Goal: Information Seeking & Learning: Learn about a topic

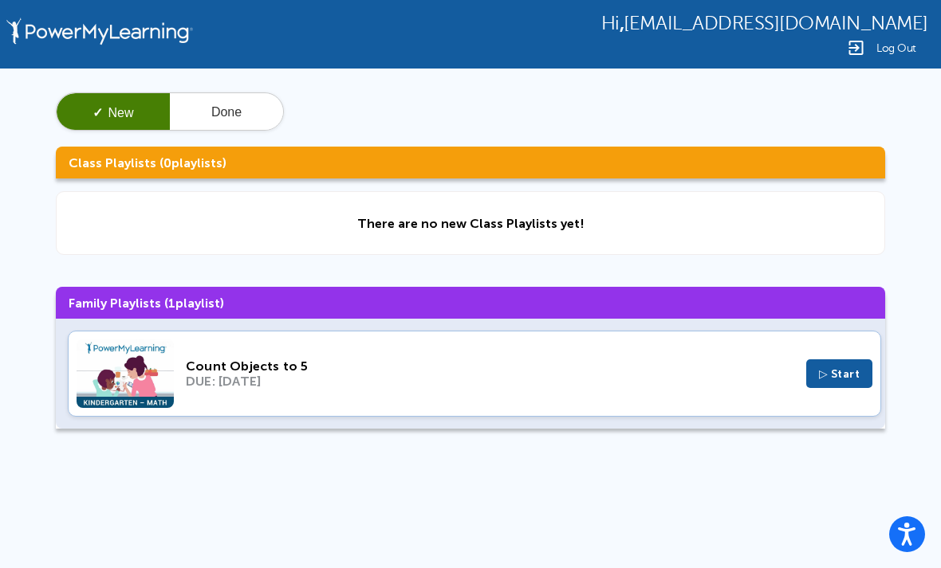
click at [855, 381] on span "▷ Start" at bounding box center [839, 375] width 41 height 14
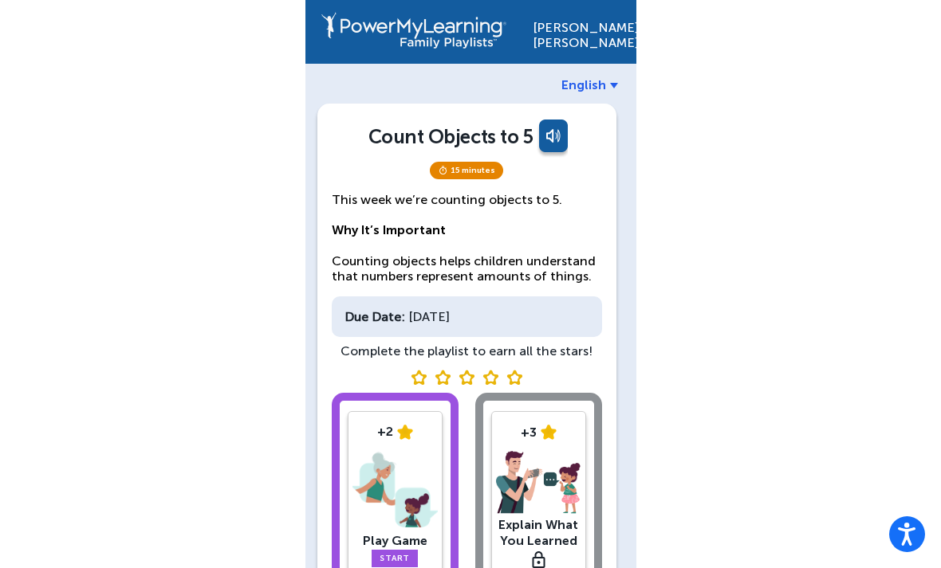
scroll to position [46, 0]
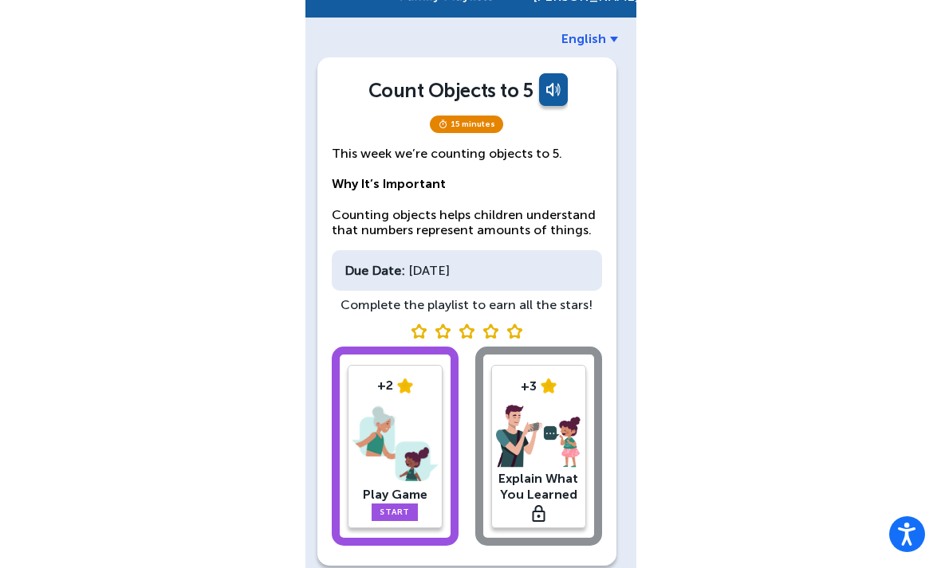
click at [399, 506] on link "Start" at bounding box center [395, 513] width 46 height 18
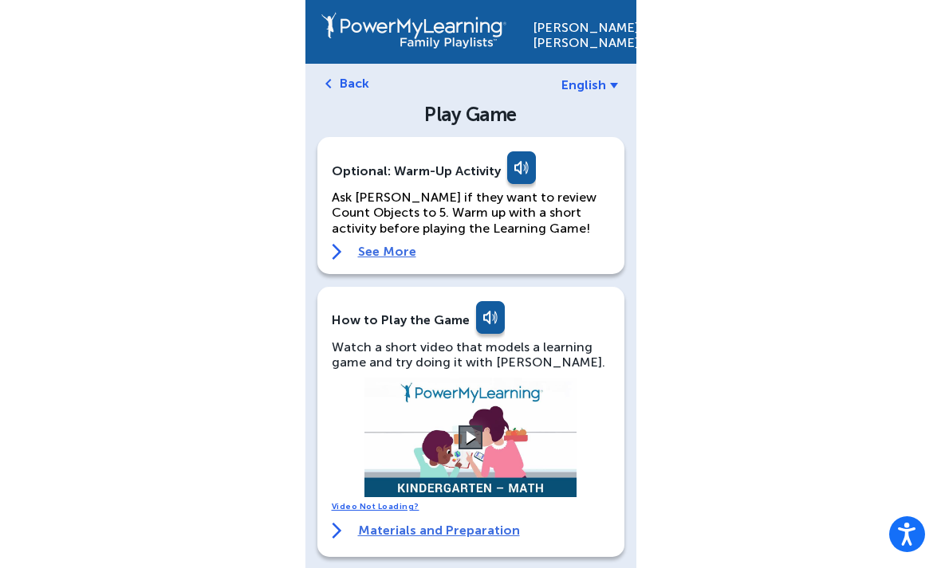
scroll to position [2, 0]
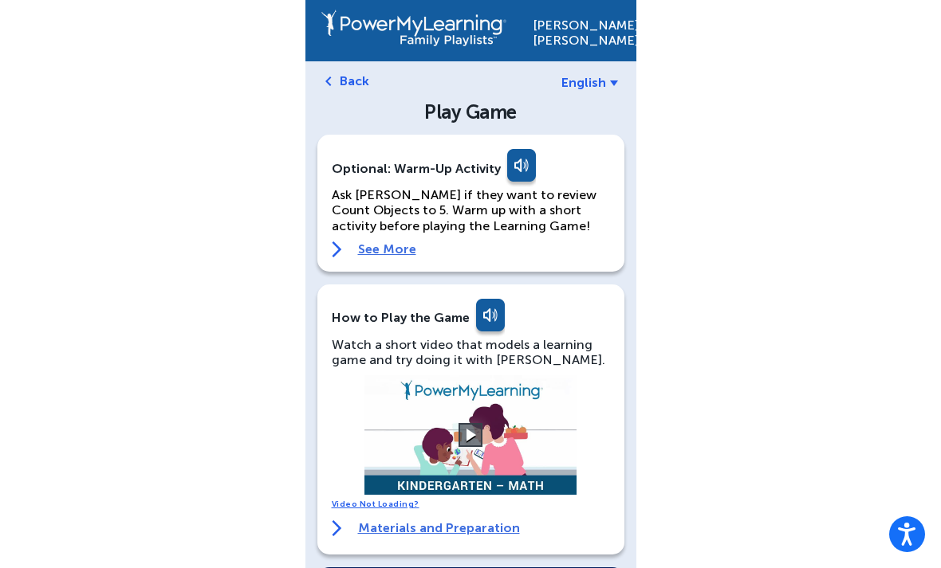
click at [254, 541] on div "[PERSON_NAME] English Back Play Game Optional: Warm-Up Activity Ask [PERSON_NAM…" at bounding box center [470, 537] width 941 height 1079
click at [484, 431] on video at bounding box center [470, 435] width 239 height 120
click at [462, 438] on button at bounding box center [470, 435] width 24 height 24
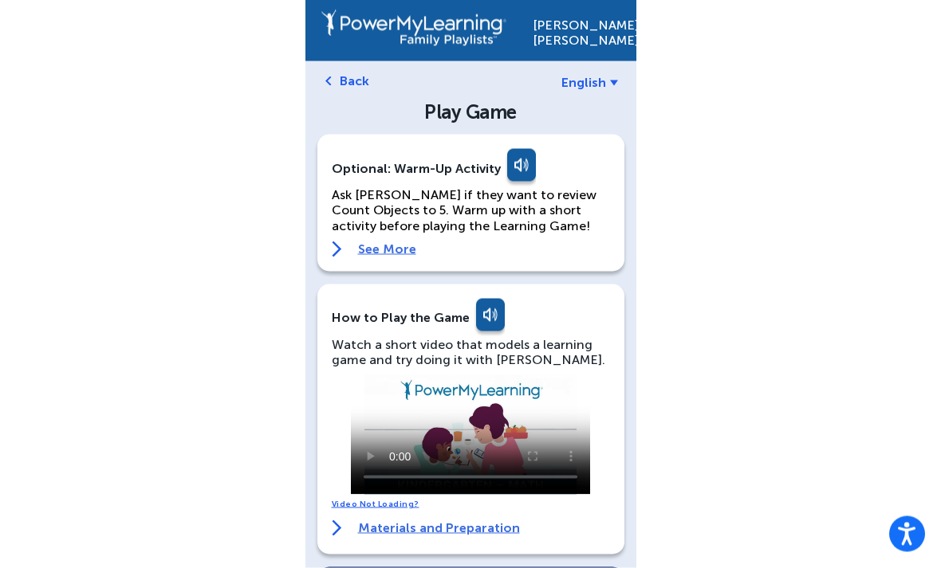
scroll to position [0, 0]
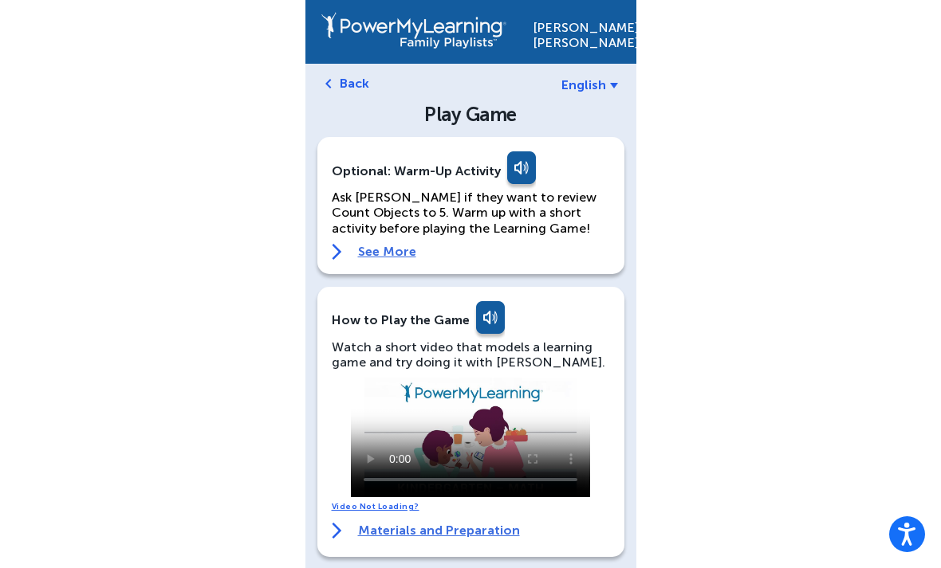
click at [416, 432] on video at bounding box center [470, 438] width 239 height 120
click at [466, 437] on video at bounding box center [470, 438] width 239 height 120
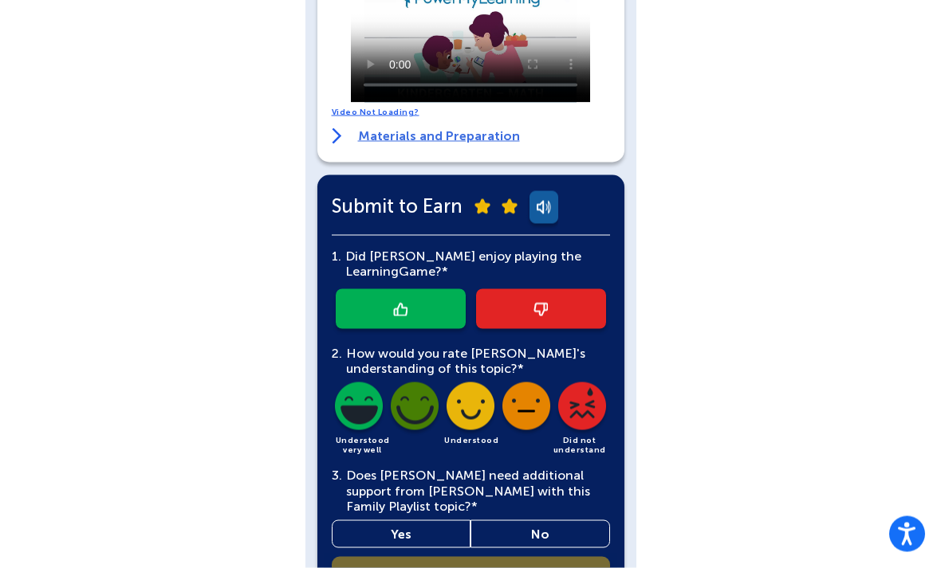
scroll to position [395, 0]
click at [428, 303] on link at bounding box center [401, 309] width 130 height 40
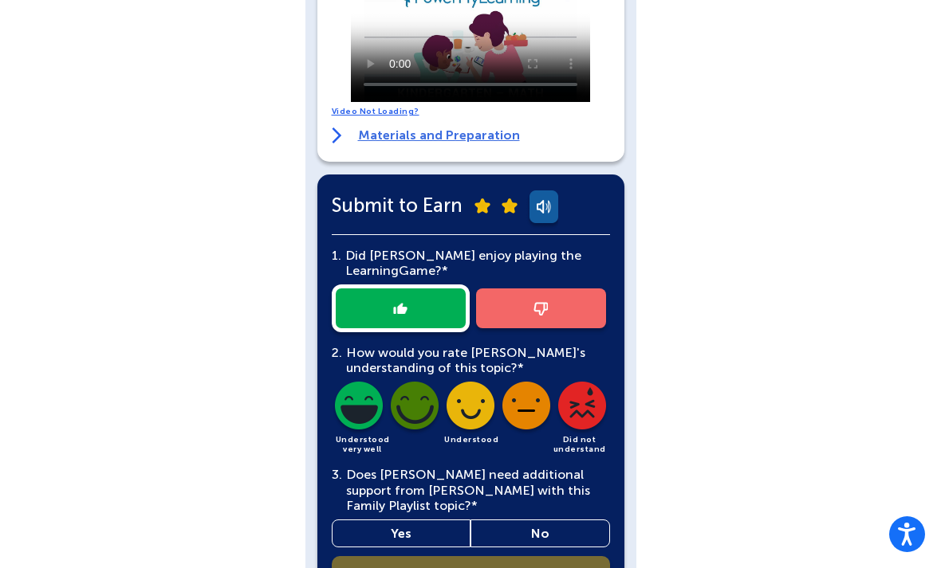
click at [474, 407] on img at bounding box center [470, 409] width 54 height 54
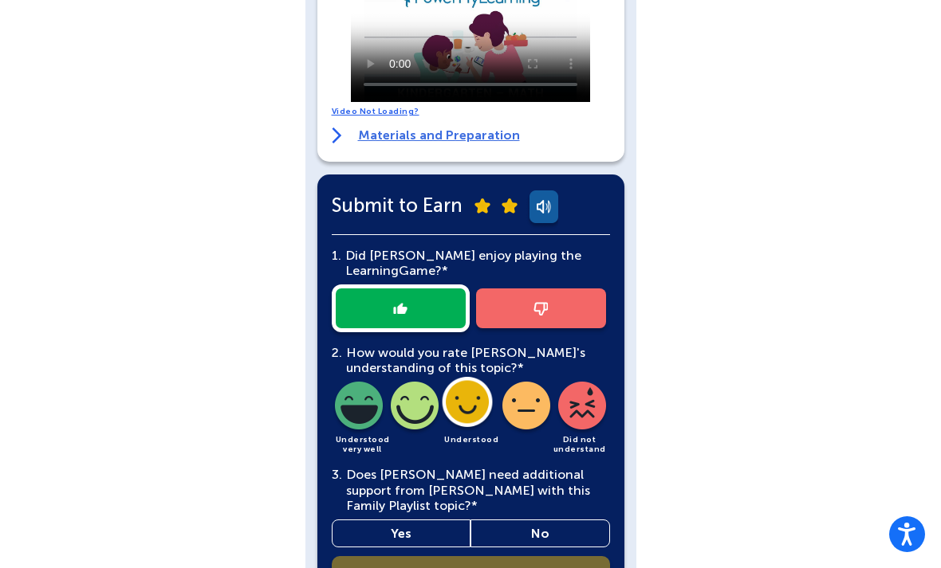
click at [542, 528] on link "No" at bounding box center [540, 534] width 140 height 28
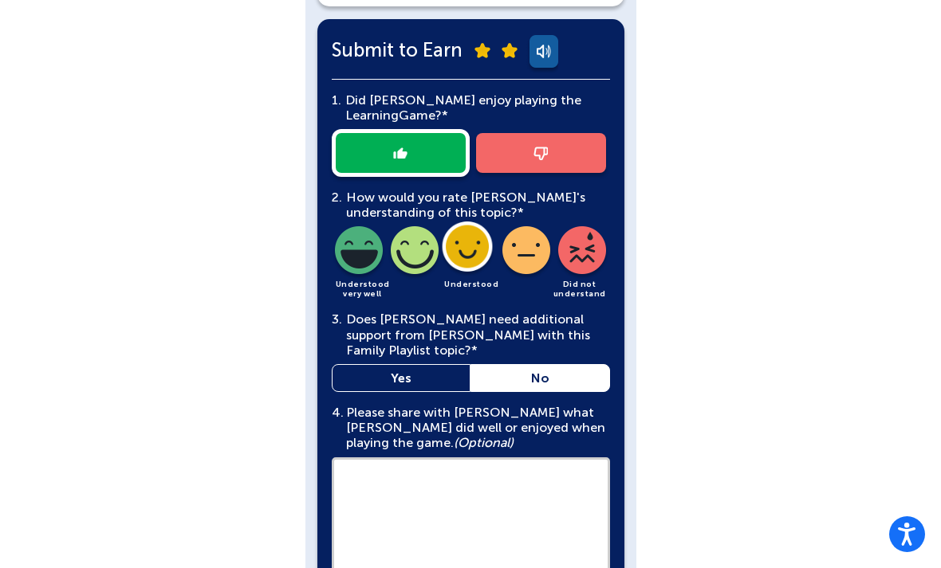
scroll to position [552, 0]
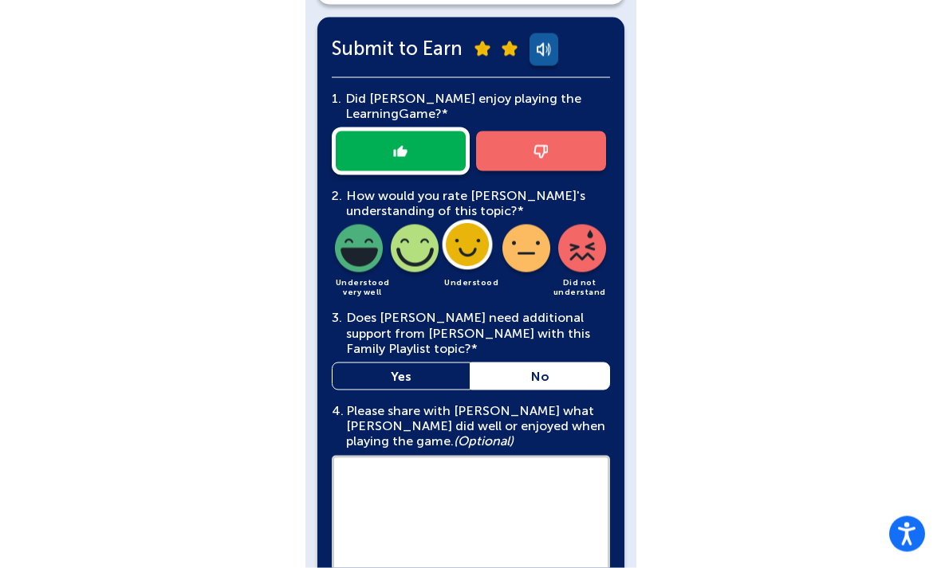
click at [501, 507] on textarea at bounding box center [471, 516] width 278 height 121
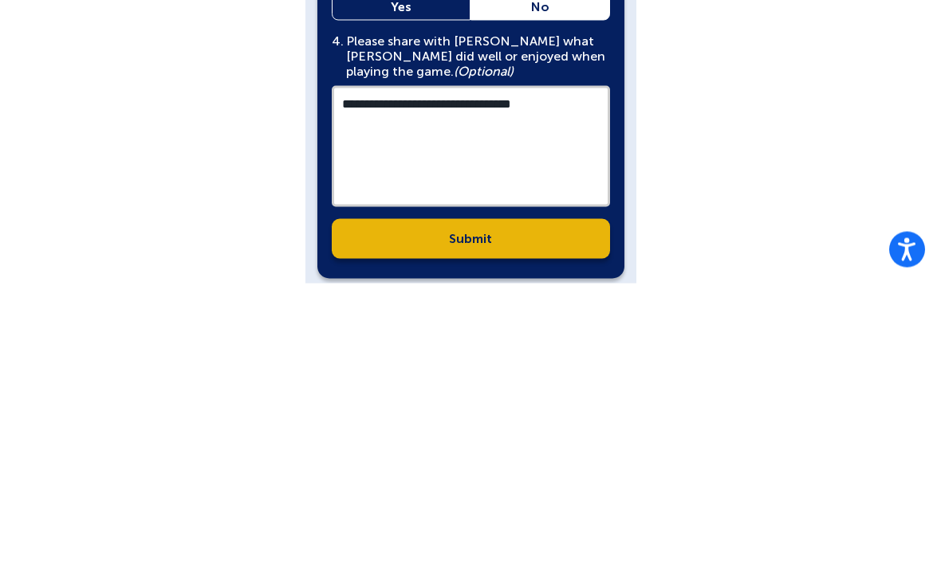
type textarea "**********"
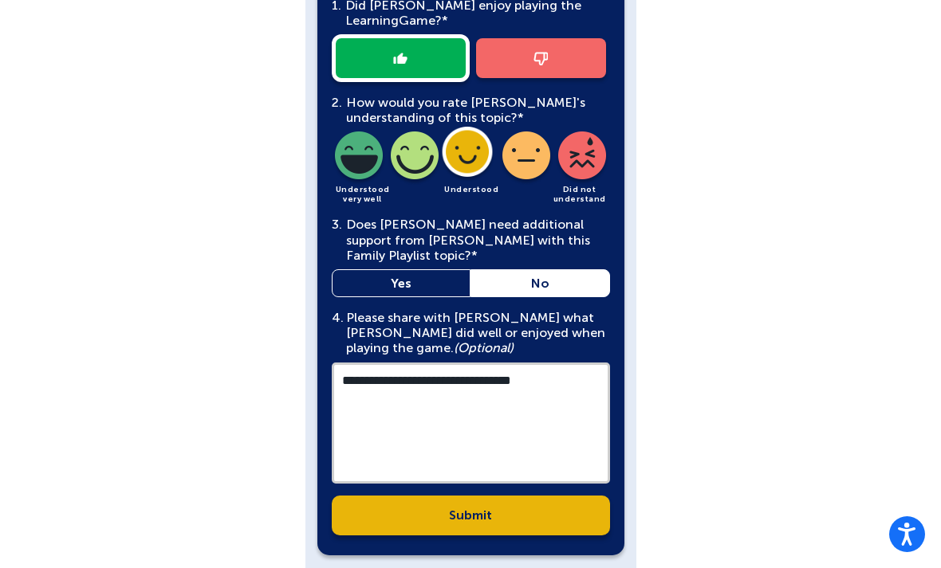
click at [416, 153] on img at bounding box center [414, 159] width 54 height 54
click at [356, 167] on img at bounding box center [359, 159] width 54 height 54
click at [575, 541] on div "**********" at bounding box center [470, 239] width 307 height 631
click at [558, 513] on link "Submit" at bounding box center [471, 516] width 278 height 40
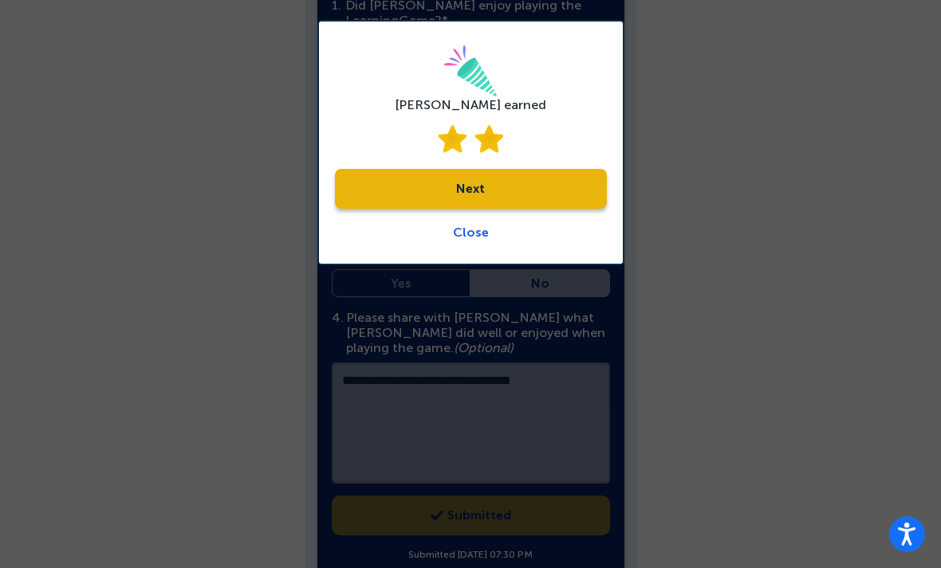
click at [492, 169] on link "Next" at bounding box center [471, 189] width 272 height 40
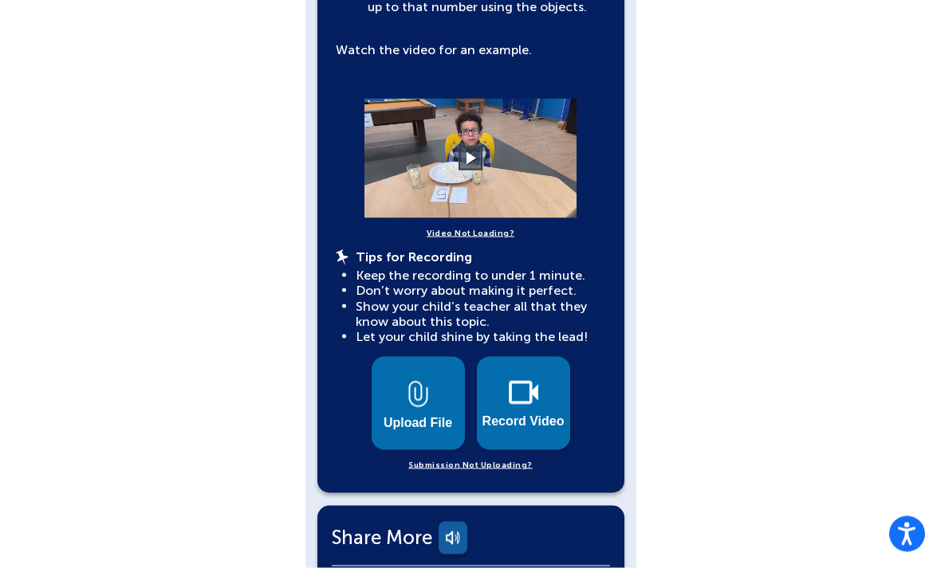
scroll to position [410, 0]
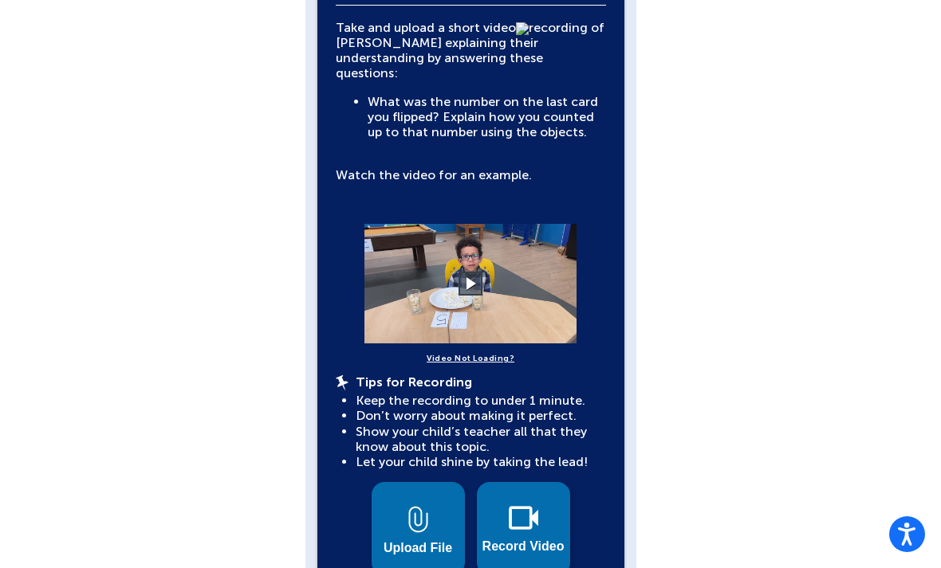
click at [461, 272] on button at bounding box center [470, 284] width 24 height 24
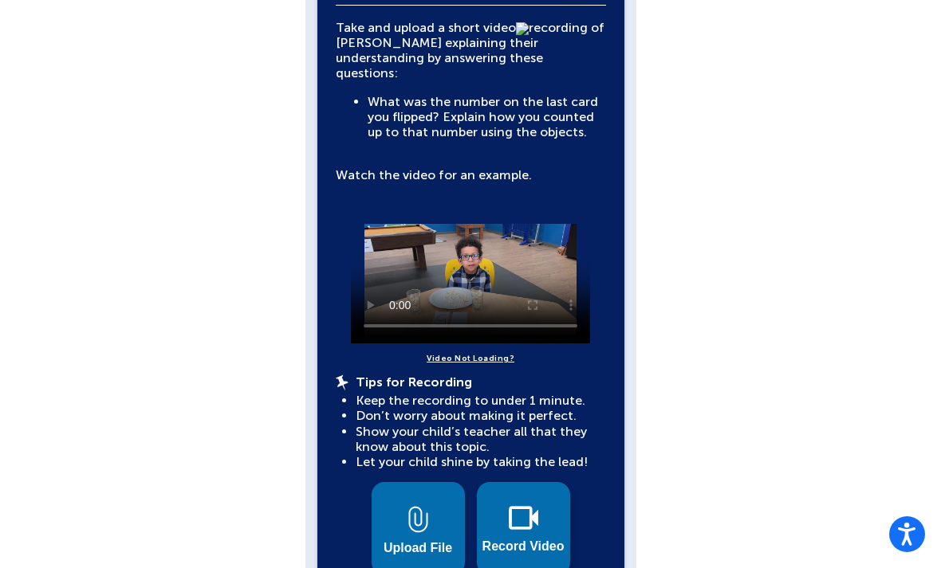
click at [461, 262] on video at bounding box center [470, 284] width 239 height 120
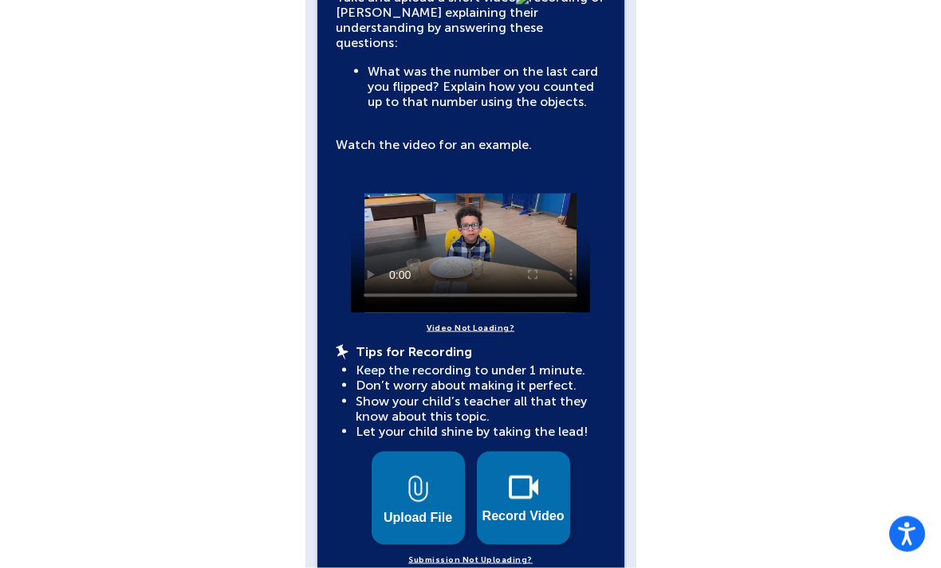
scroll to position [445, 0]
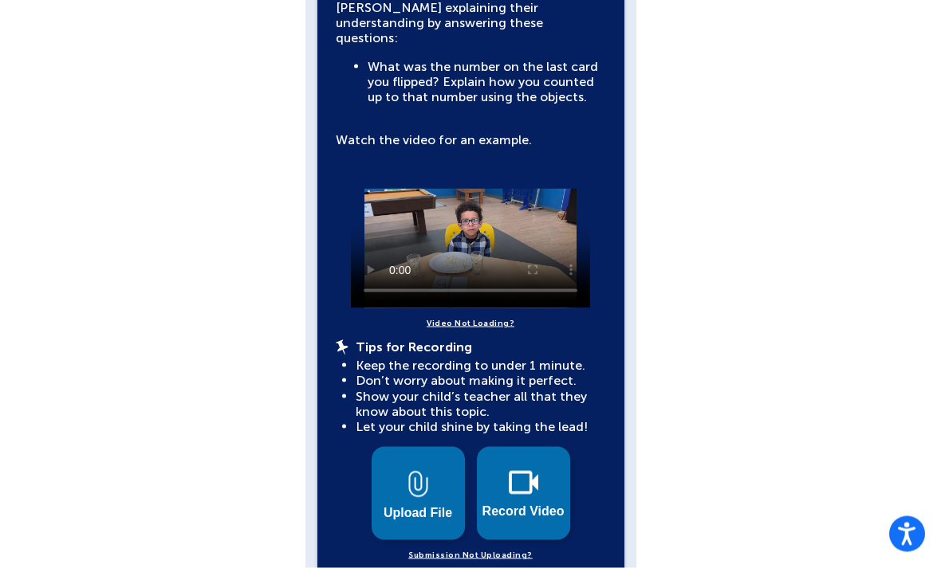
click at [509, 477] on img at bounding box center [523, 483] width 29 height 24
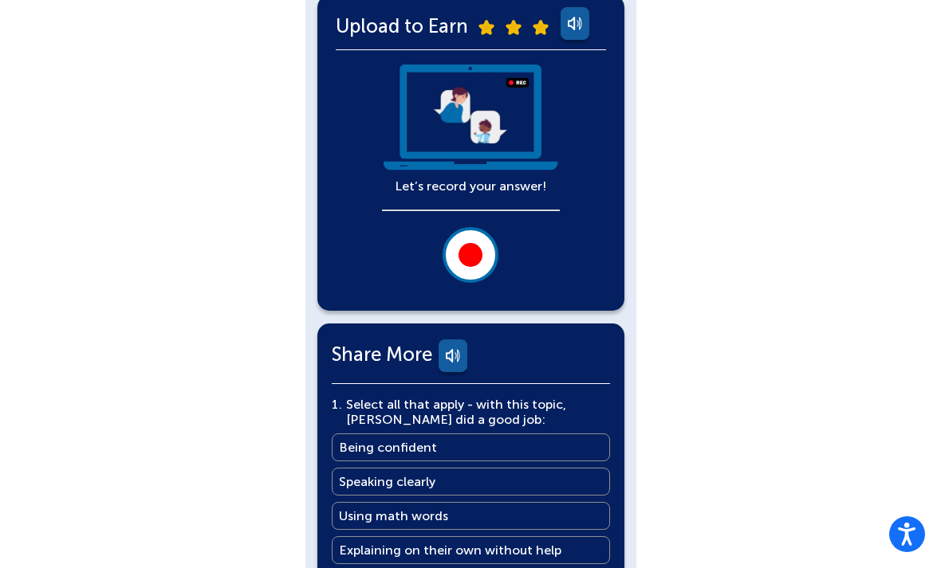
scroll to position [360, 0]
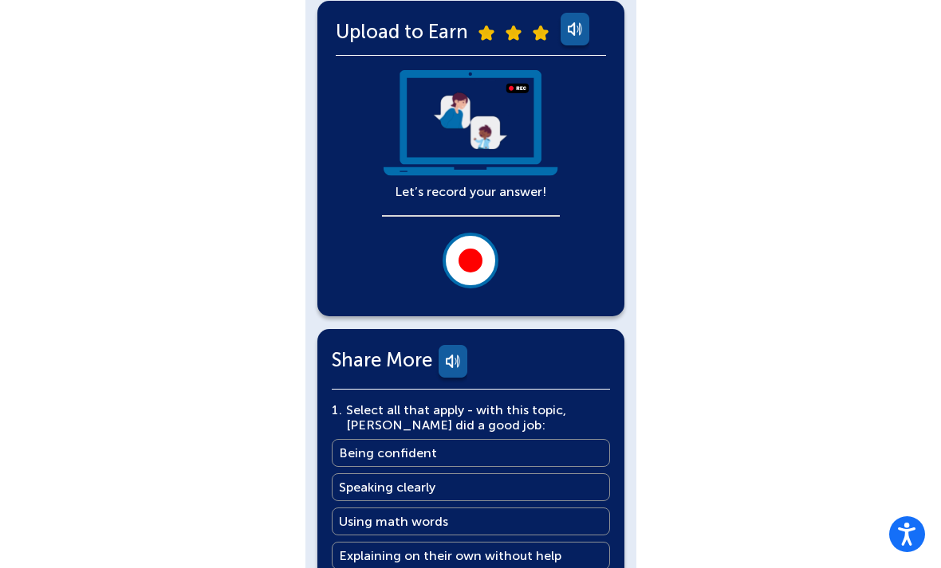
click at [468, 260] on div at bounding box center [470, 261] width 24 height 24
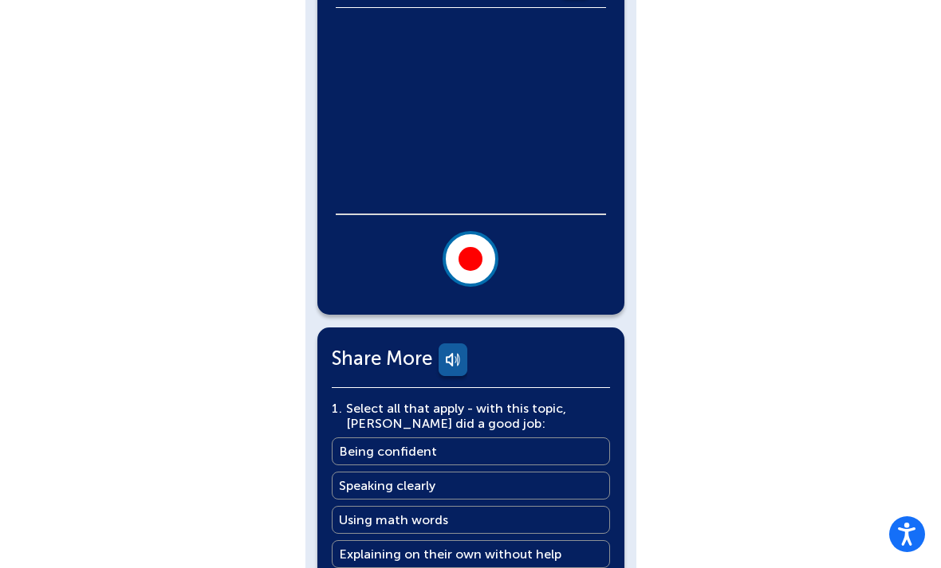
scroll to position [411, 0]
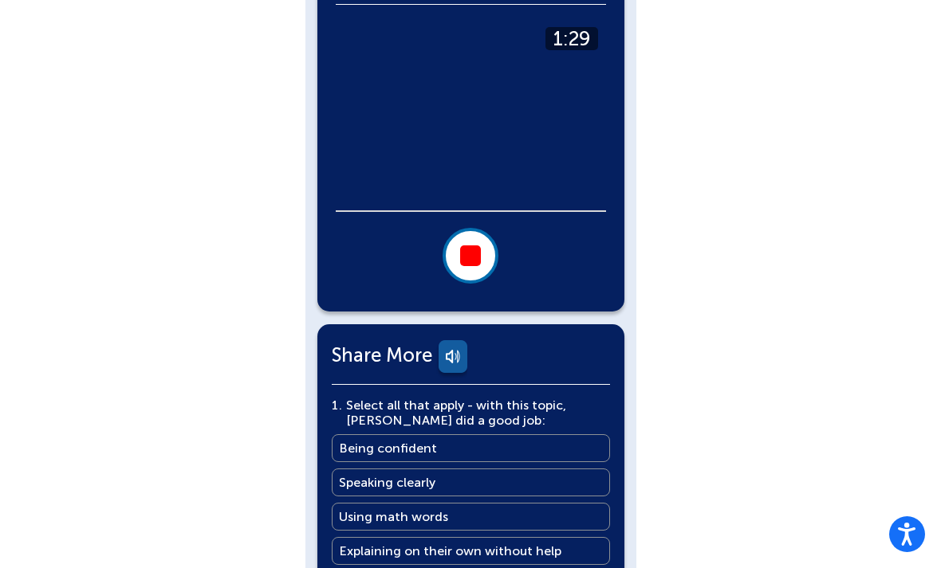
click at [469, 269] on button at bounding box center [470, 256] width 56 height 56
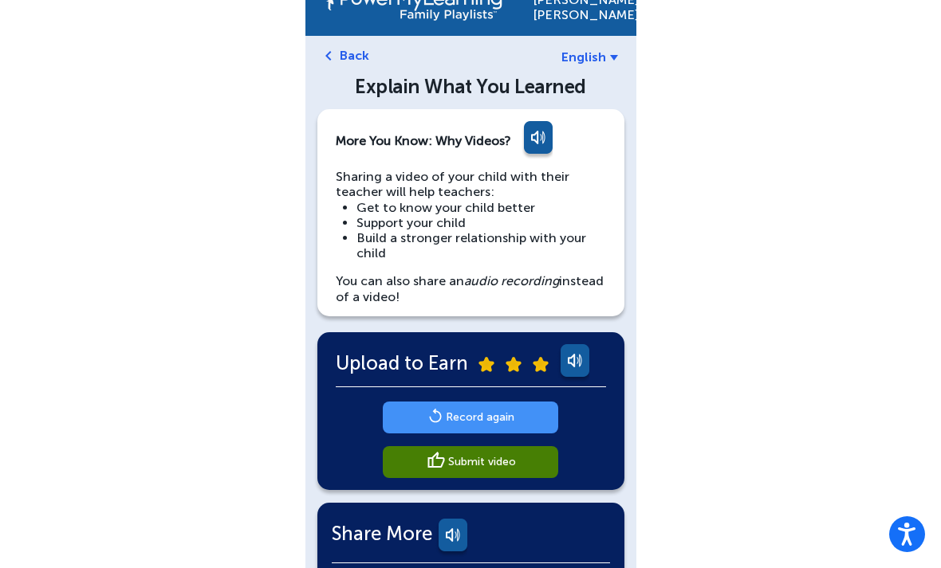
scroll to position [0, 0]
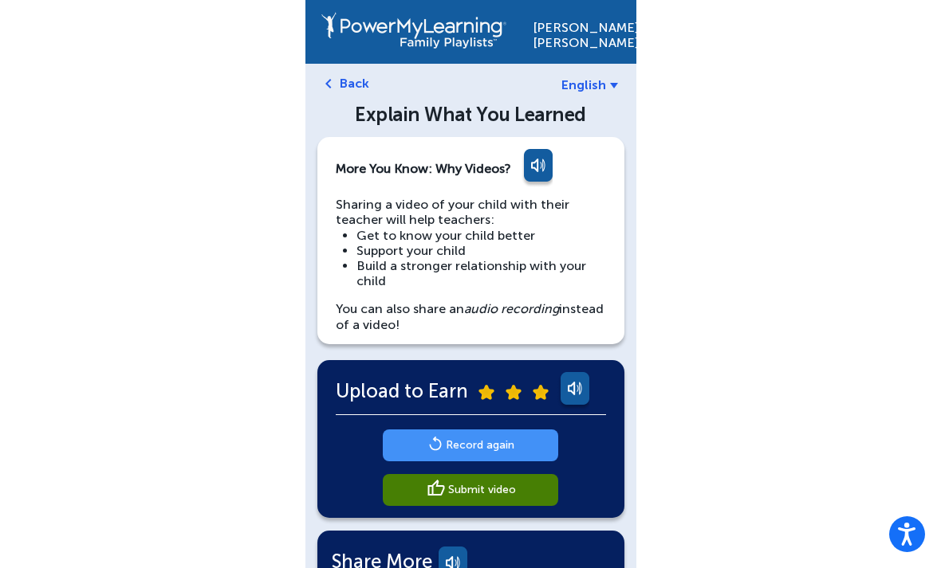
click at [511, 490] on main "Submit video" at bounding box center [482, 489] width 68 height 15
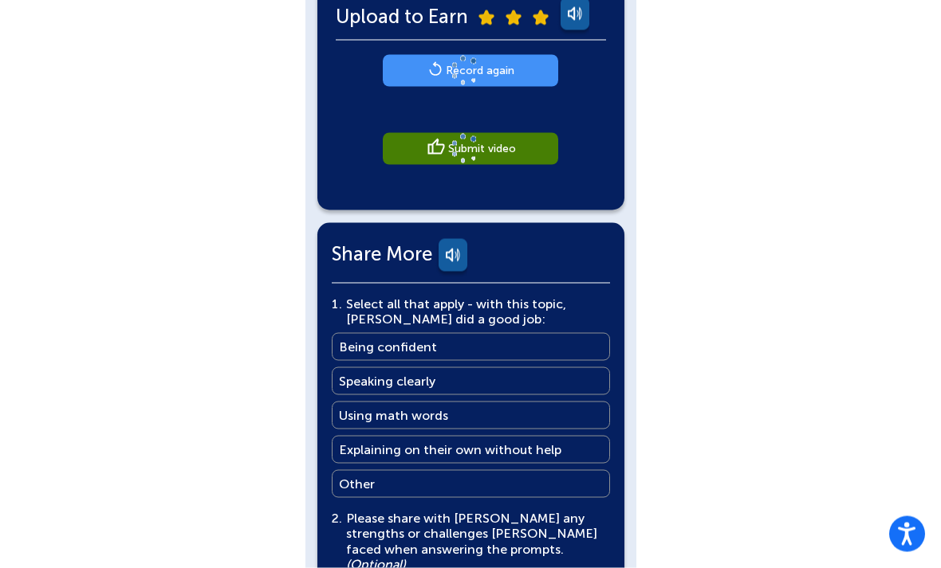
scroll to position [379, 0]
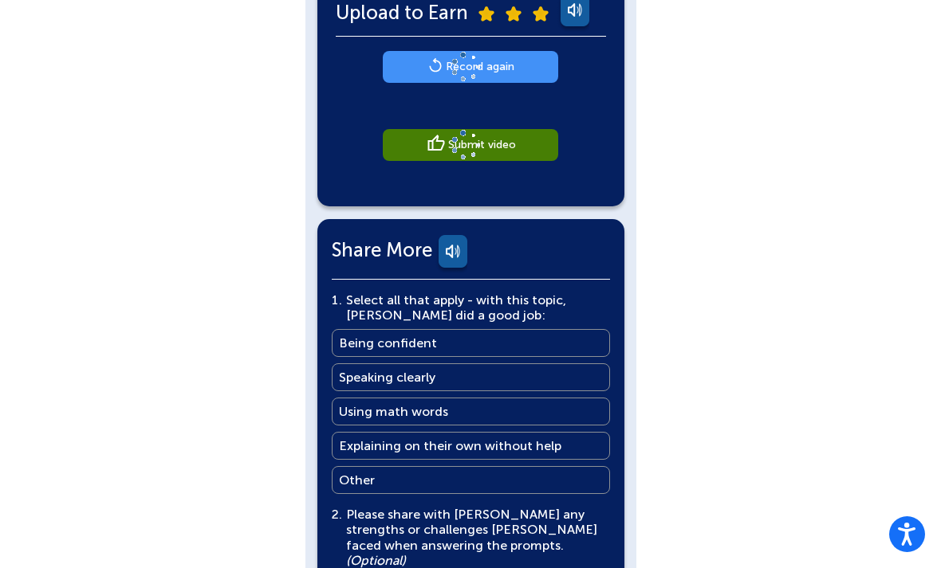
click at [467, 378] on link "Speaking clearly Speaking clearly" at bounding box center [471, 378] width 278 height 28
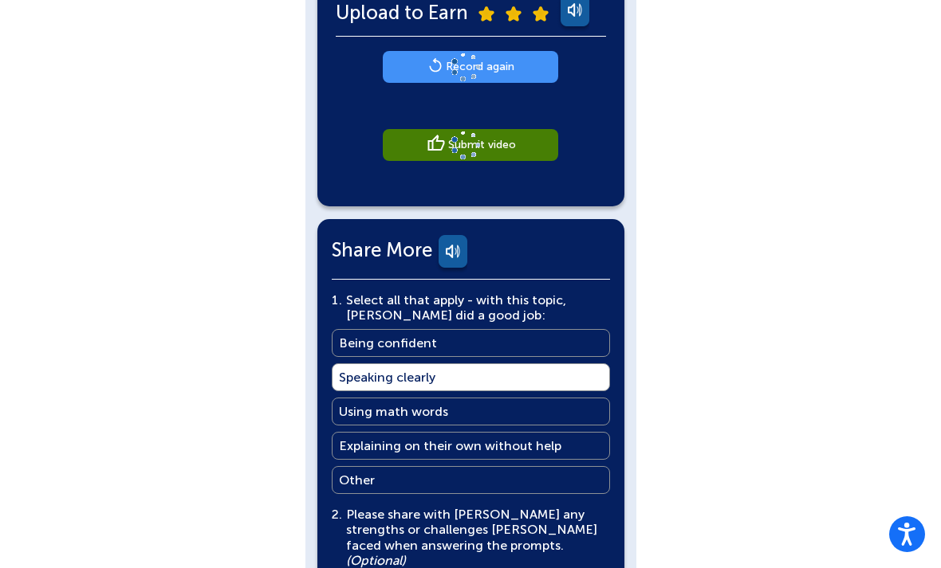
click at [439, 414] on main "Using math words" at bounding box center [393, 411] width 109 height 15
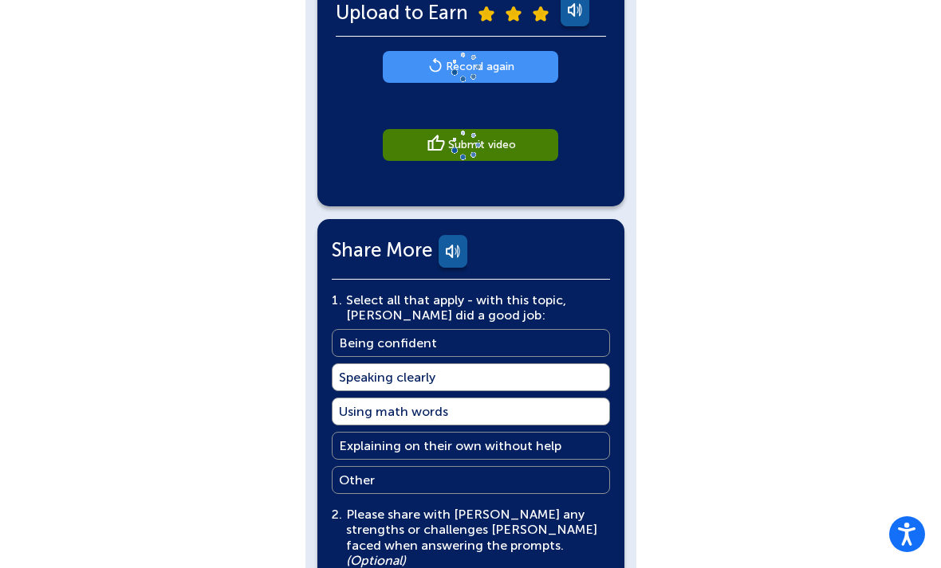
click at [446, 350] on link "Being confident Being confident" at bounding box center [471, 343] width 278 height 28
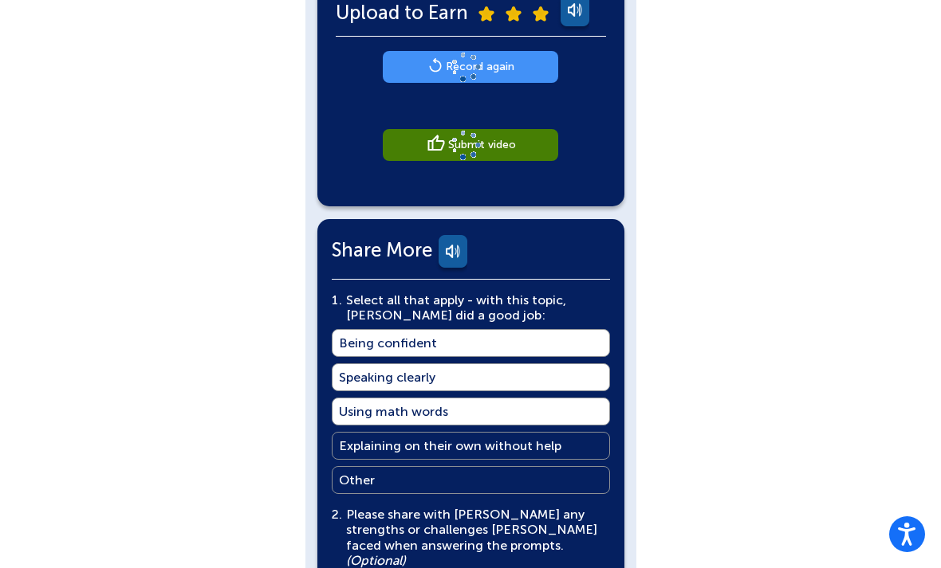
click at [438, 419] on link "Using math words Using math words" at bounding box center [471, 412] width 278 height 28
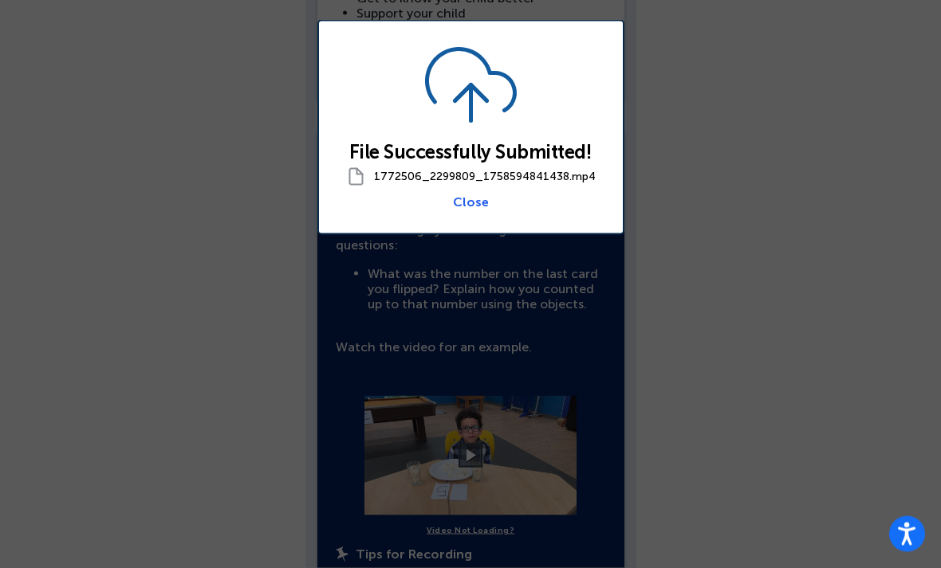
scroll to position [238, 0]
click at [468, 210] on link "Close" at bounding box center [471, 202] width 36 height 15
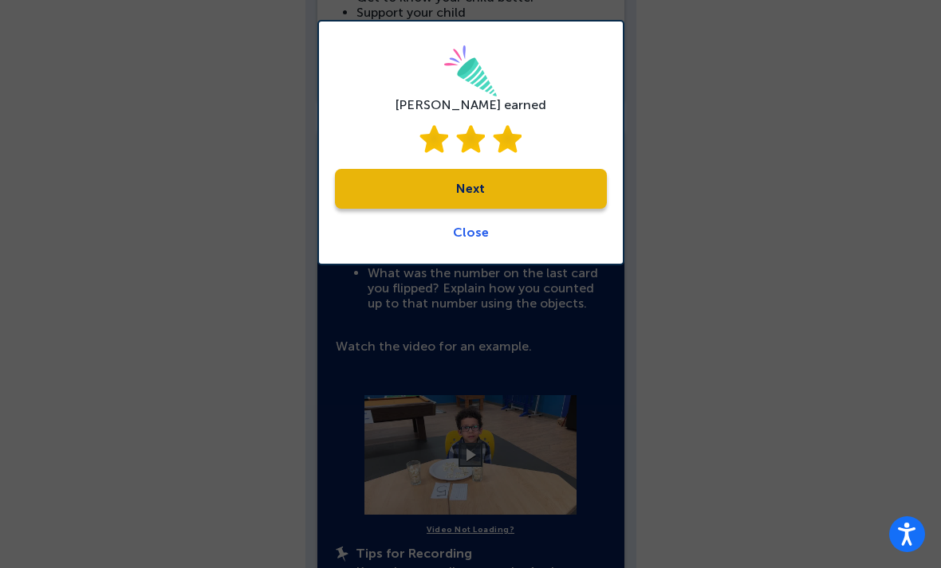
click at [531, 194] on link "Next" at bounding box center [471, 189] width 272 height 40
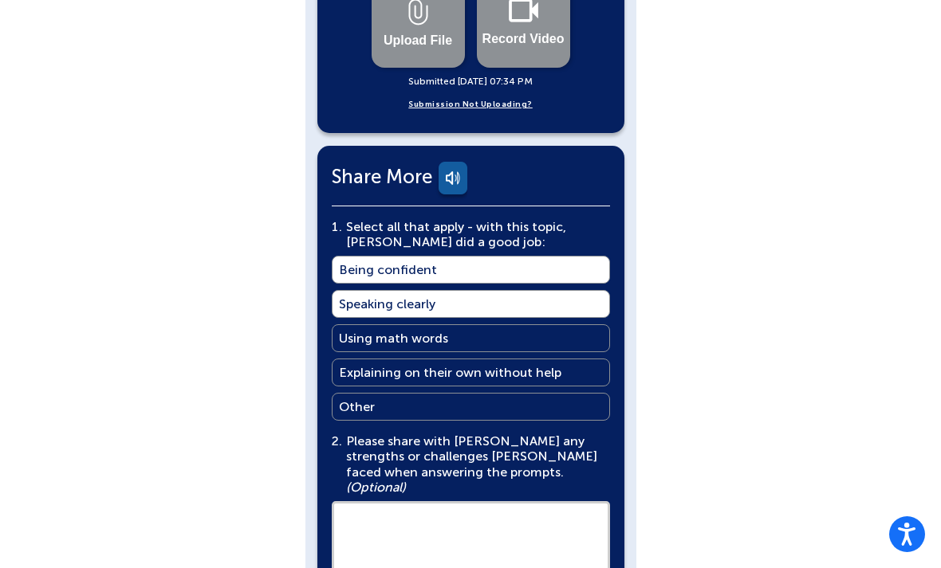
scroll to position [1027, 0]
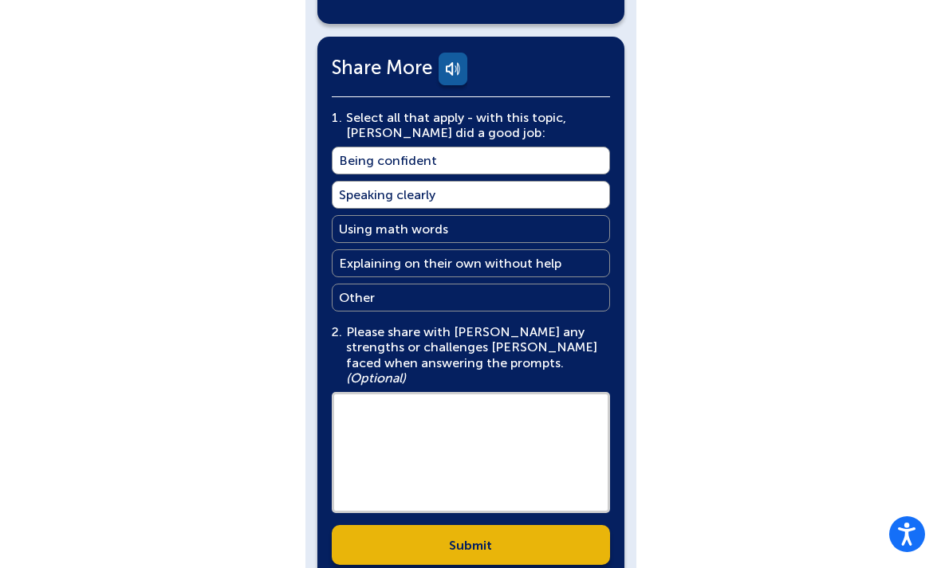
click at [386, 392] on textarea at bounding box center [471, 452] width 278 height 121
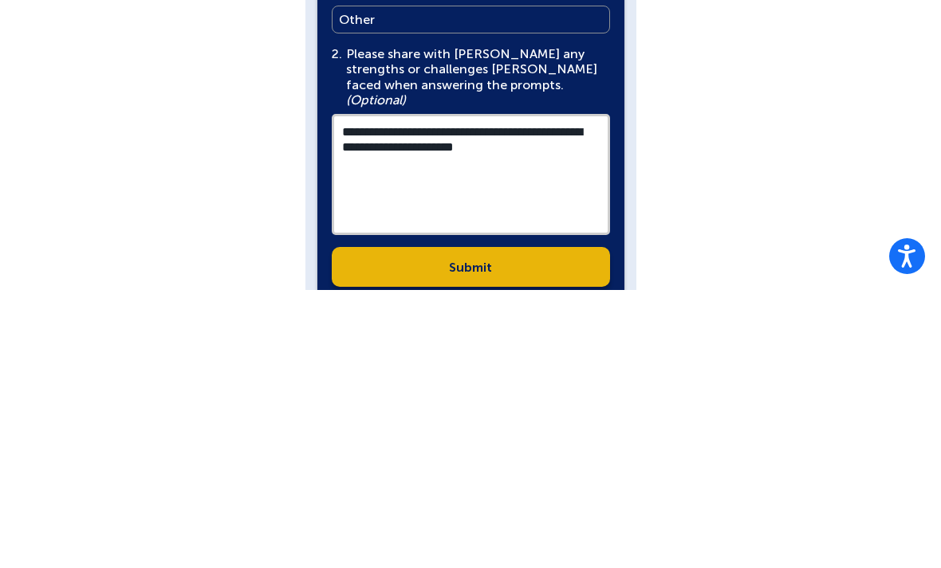
type textarea "**********"
click at [499, 525] on link "Submit" at bounding box center [471, 545] width 278 height 40
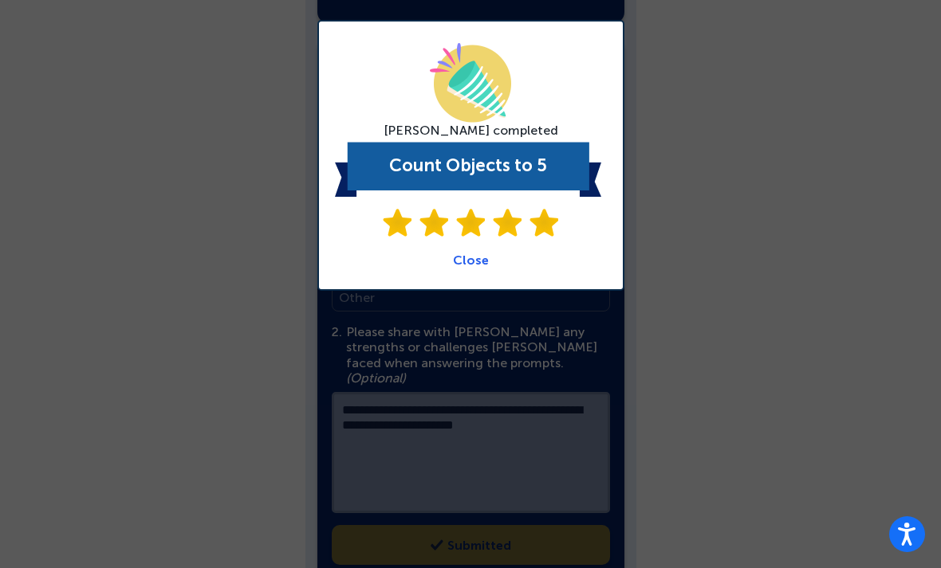
click at [477, 264] on link "Close" at bounding box center [471, 260] width 36 height 15
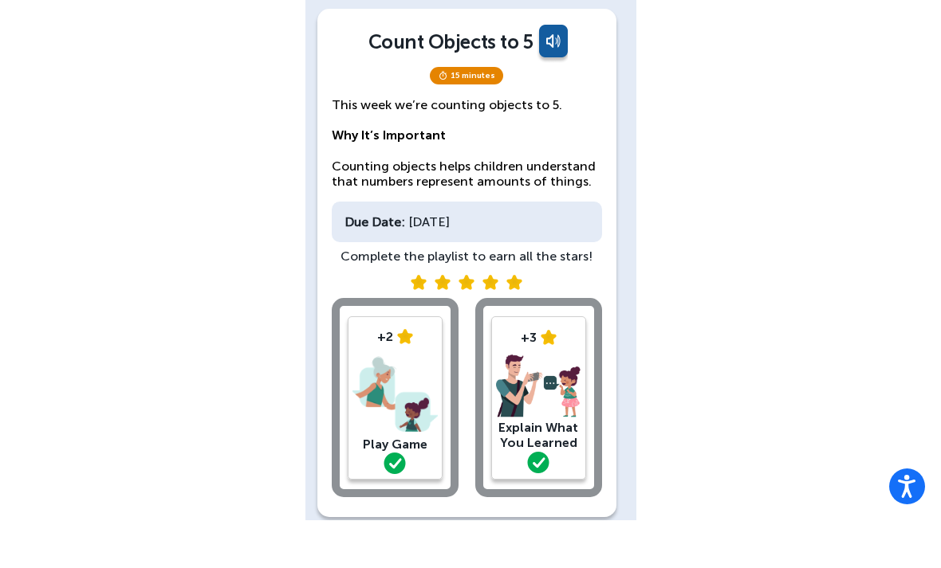
scroll to position [46, 0]
